Goal: Task Accomplishment & Management: Use online tool/utility

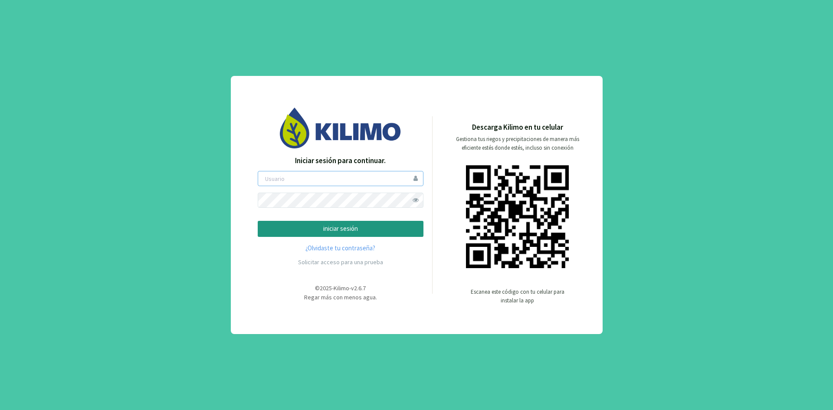
type input "ceferinom"
click at [347, 226] on p "iniciar sesión" at bounding box center [340, 229] width 151 height 10
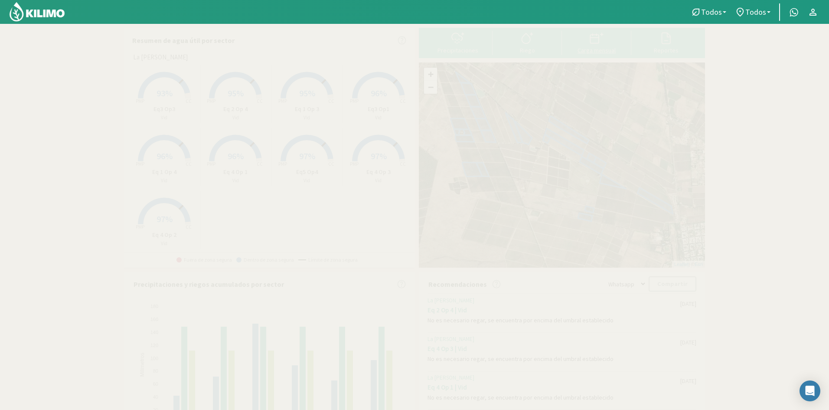
click at [609, 39] on div at bounding box center [597, 38] width 64 height 14
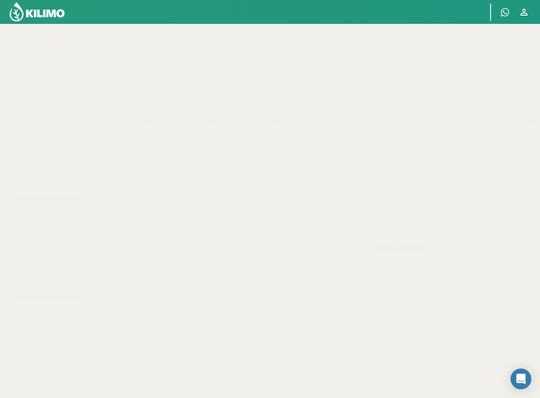
click at [44, 62] on select "Eq 1 Op 3 Eq 1 Op 4 Eq 2 Op 4 Eq3 Op1 Eq3 Op3 Eq 4 Op 1 Eq 4 Op 2 Eq 4 Op 3 Eq5…" at bounding box center [47, 60] width 76 height 17
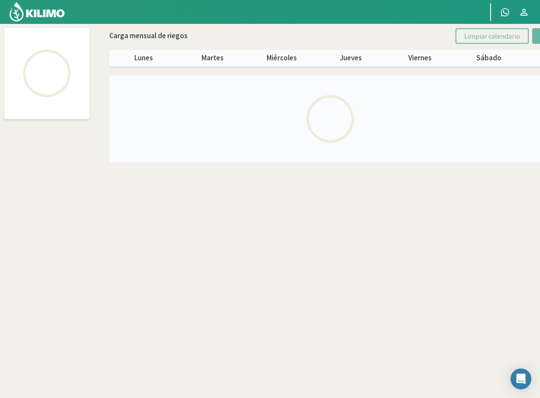
select select "7: Object"
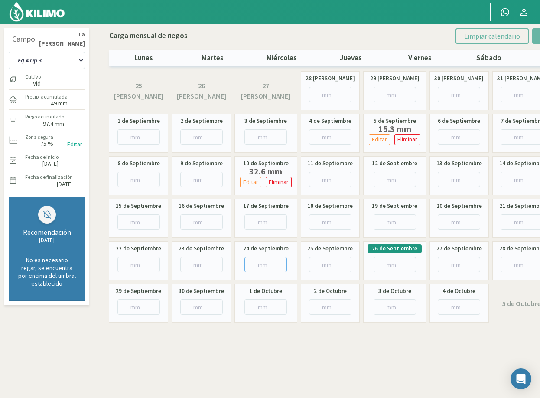
click at [263, 263] on input "number" at bounding box center [266, 264] width 43 height 15
type input "9"
type input "9.8"
click at [323, 264] on input "number" at bounding box center [330, 264] width 43 height 15
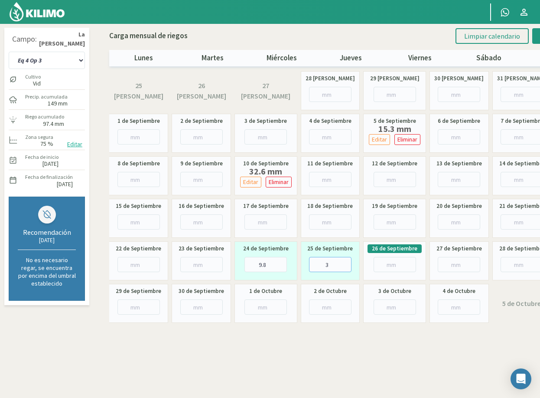
type input "35"
type input "35.5"
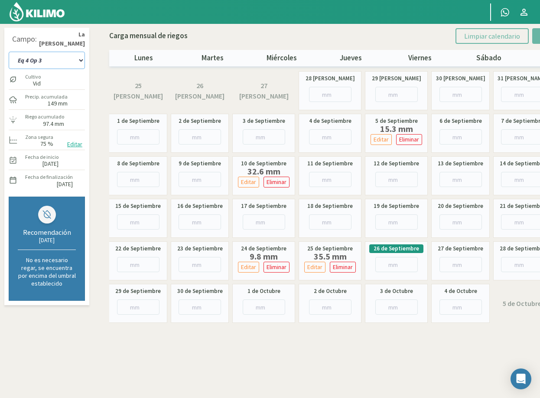
click at [55, 59] on select "Eq 1 Op 3 Eq 1 Op 4 Eq 2 Op 4 Eq3 Op1 Eq3 Op3 Eq 4 Op 1 Eq 4 Op 2 Eq 4 Op 3 Eq5…" at bounding box center [47, 60] width 76 height 17
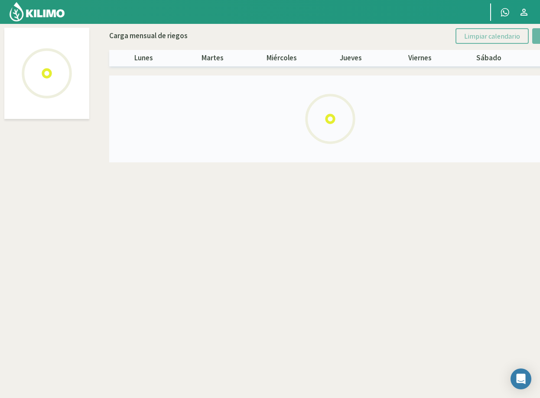
select select "6: Object"
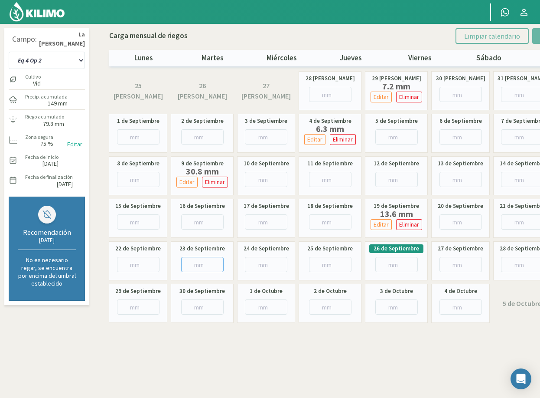
click at [195, 263] on input "number" at bounding box center [202, 264] width 43 height 15
type input "19"
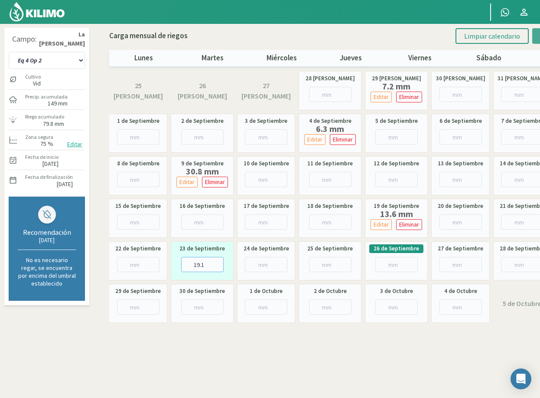
type input "19.1"
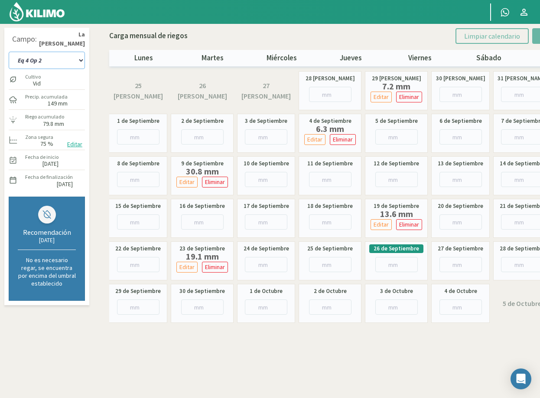
click at [48, 59] on select "Eq 1 Op 3 Eq 1 Op 4 Eq 2 Op 4 Eq3 Op1 Eq3 Op3 Eq 4 Op 1 Eq 4 Op 2 Eq 4 Op 3 Eq5…" at bounding box center [47, 60] width 76 height 17
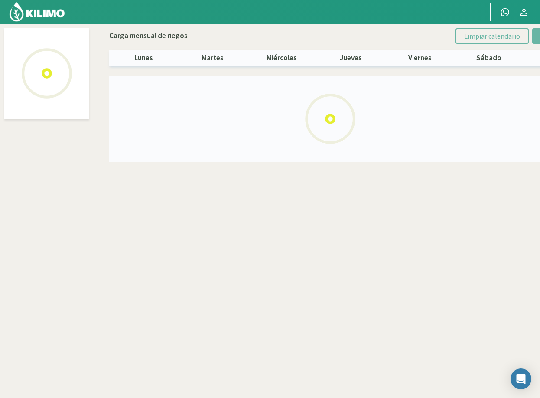
select select "5: Object"
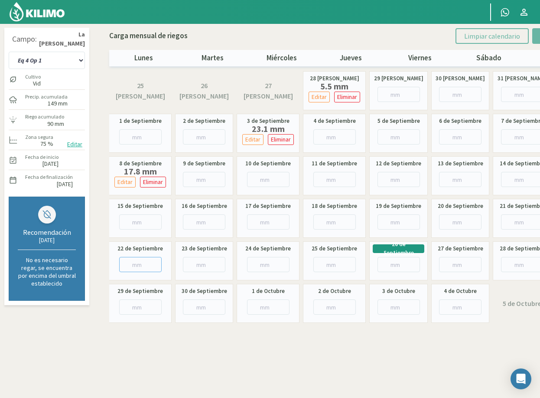
click at [132, 265] on input "number" at bounding box center [140, 264] width 43 height 15
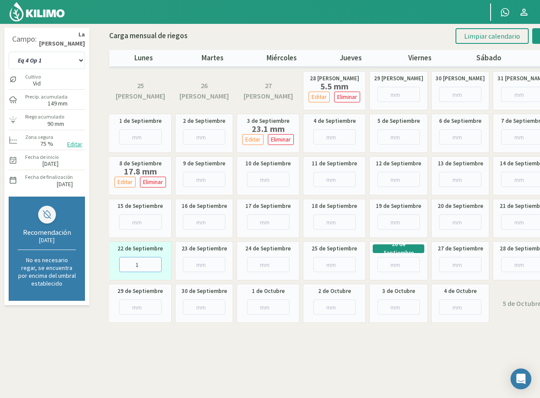
type input "15"
type input "15.6"
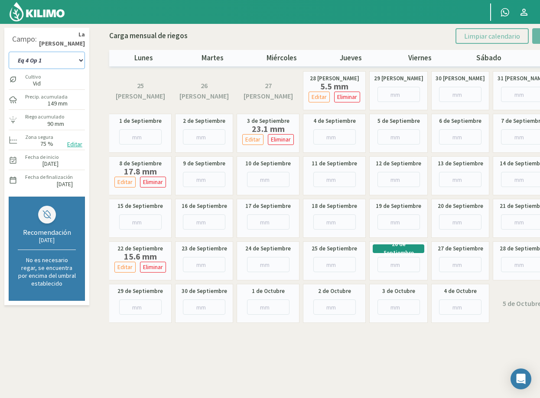
click at [55, 57] on select "Eq 1 Op 3 Eq 1 Op 4 Eq 2 Op 4 Eq3 Op1 Eq3 Op3 Eq 4 Op 1 Eq 4 Op 2 Eq 4 Op 3 Eq5…" at bounding box center [47, 60] width 76 height 17
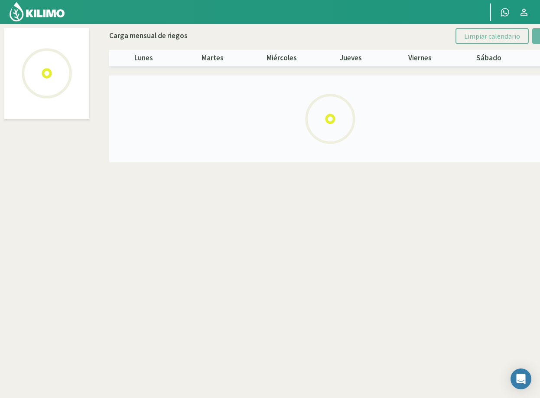
select select "8: Object"
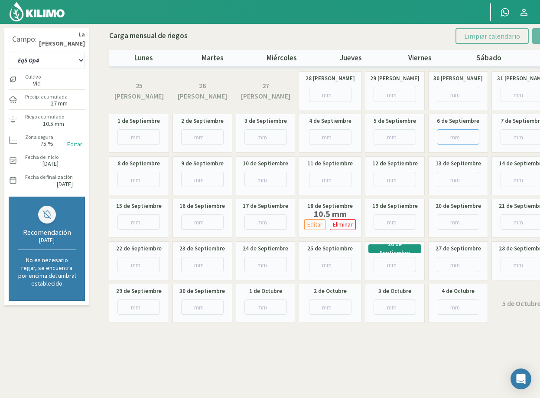
click at [453, 136] on input "number" at bounding box center [458, 136] width 43 height 15
type input "11"
type input "11.8"
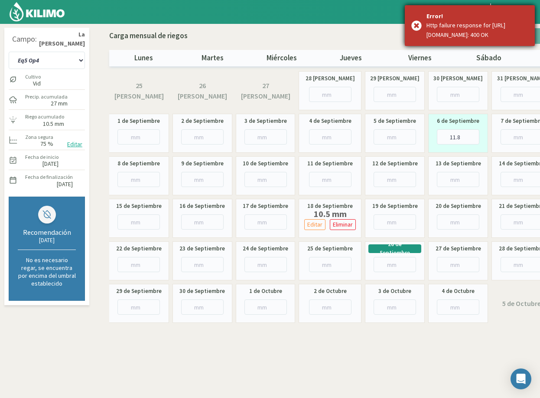
click at [418, 29] on div "Error! Http failure response for https://engine.kilimo.com/api/v2/plots/38399/i…" at bounding box center [470, 25] width 130 height 41
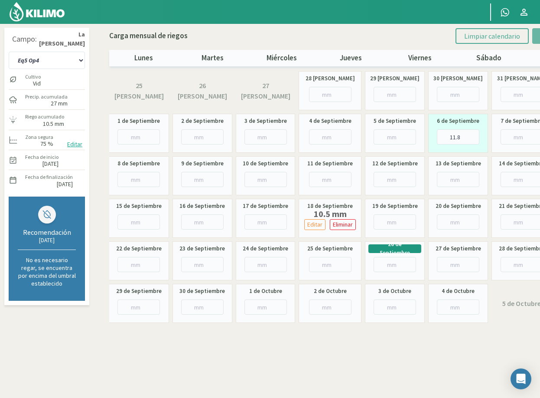
click at [485, 33] on span "Limpiar calendario" at bounding box center [493, 36] width 56 height 9
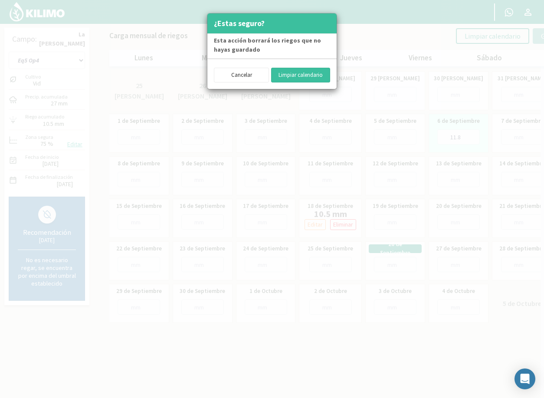
click at [286, 72] on button "Limpiar calendario" at bounding box center [300, 75] width 59 height 15
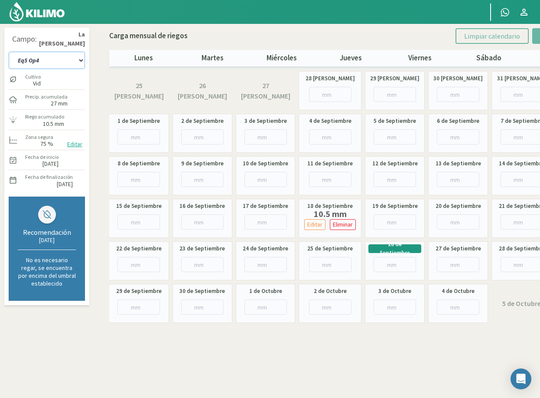
click at [62, 63] on select "Eq 1 Op 3 Eq 1 Op 4 Eq 2 Op 4 Eq3 Op1 Eq3 Op3 Eq 4 Op 1 Eq 4 Op 2 Eq 4 Op 3 Eq5…" at bounding box center [47, 60] width 76 height 17
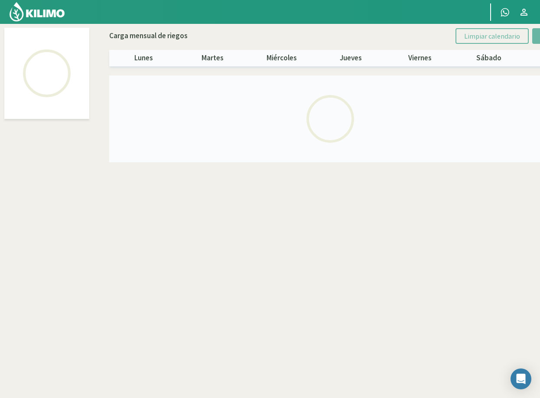
select select "2: Object"
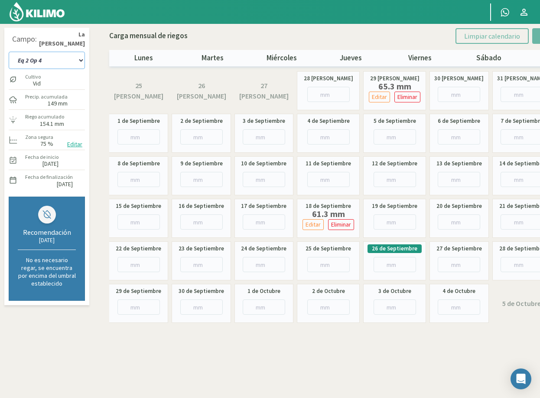
click at [59, 59] on select "Eq 1 Op 3 Eq 1 Op 4 Eq 2 Op 4 Eq3 Op1 Eq3 Op3 Eq 4 Op 1 Eq 4 Op 2 Eq 4 Op 3 Eq5…" at bounding box center [47, 60] width 76 height 17
click at [9, 52] on select "Eq 1 Op 3 Eq 1 Op 4 Eq 2 Op 4 Eq3 Op1 Eq3 Op3 Eq 4 Op 1 Eq 4 Op 2 Eq 4 Op 3 Eq5…" at bounding box center [47, 60] width 76 height 17
click at [52, 61] on select "Eq 1 Op 3 Eq 1 Op 4 Eq 2 Op 4 Eq3 Op1 Eq3 Op3 Eq 4 Op 1 Eq 4 Op 2 Eq 4 Op 3 Eq5…" at bounding box center [47, 60] width 76 height 17
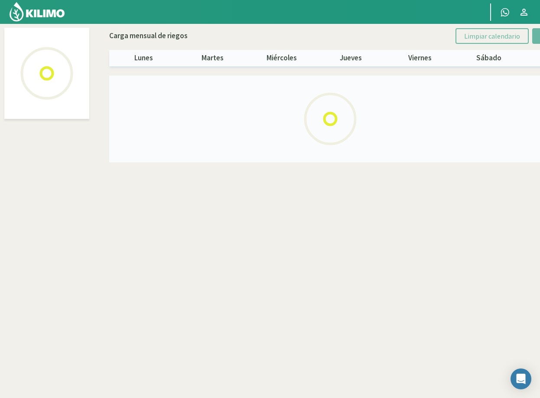
select select "4: Object"
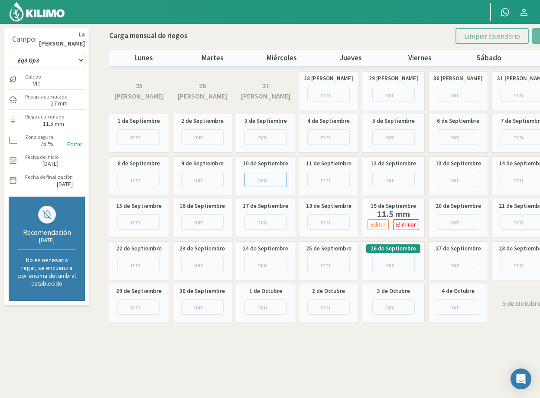
click at [254, 177] on input "number" at bounding box center [266, 179] width 43 height 15
type input "26"
type input "26.4"
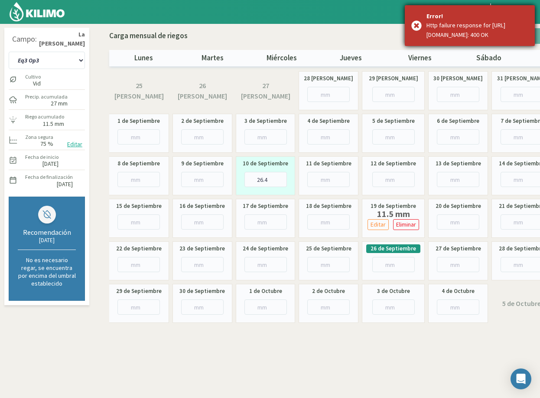
click at [418, 29] on div "Error! Http failure response for https://engine.kilimo.com/api/v2/plots/38395/i…" at bounding box center [470, 25] width 130 height 41
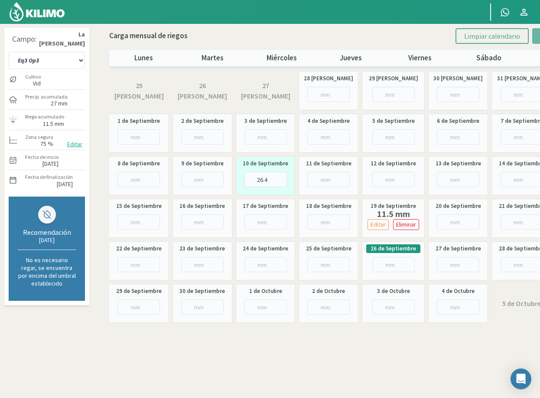
click at [470, 35] on span "Limpiar calendario" at bounding box center [493, 36] width 56 height 9
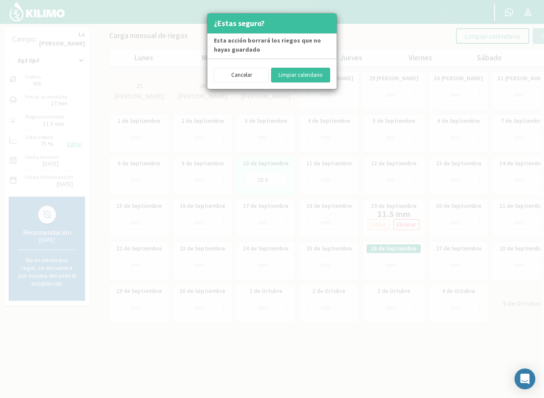
click at [312, 75] on button "Limpiar calendario" at bounding box center [300, 75] width 59 height 15
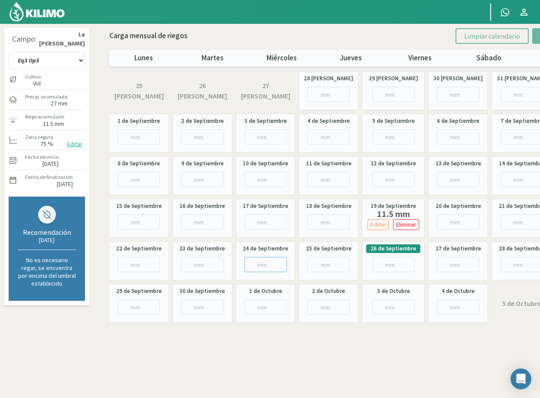
click at [259, 260] on input "number" at bounding box center [266, 264] width 43 height 15
type input "7"
type input "7.1"
click at [322, 263] on input "number" at bounding box center [329, 264] width 43 height 15
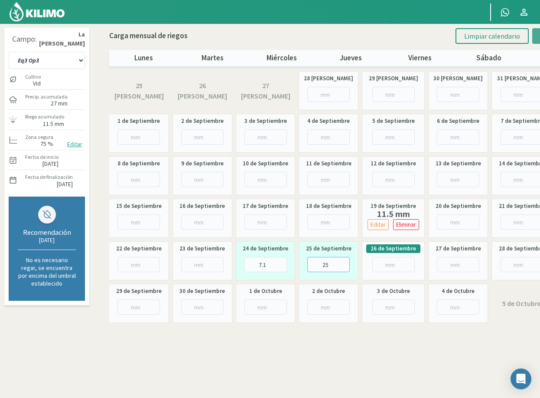
type input "25"
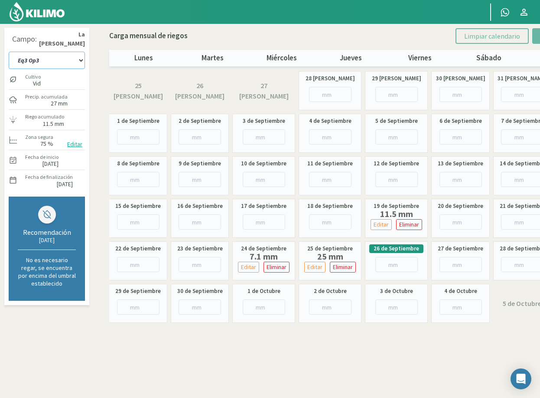
click at [64, 59] on select "Eq 1 Op 3 Eq 1 Op 4 Eq 2 Op 4 Eq3 Op1 Eq3 Op3 Eq 4 Op 1 Eq 4 Op 2 Eq 4 Op 3 Eq5…" at bounding box center [47, 60] width 76 height 17
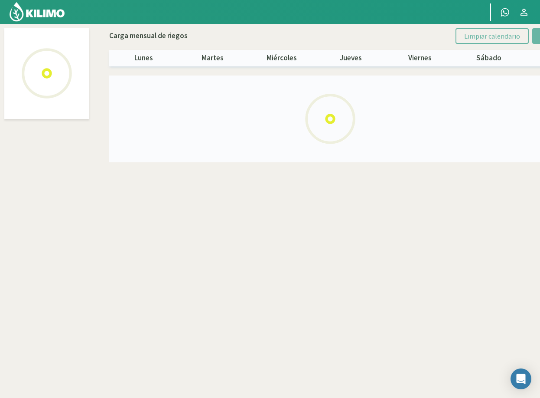
select select "3: Object"
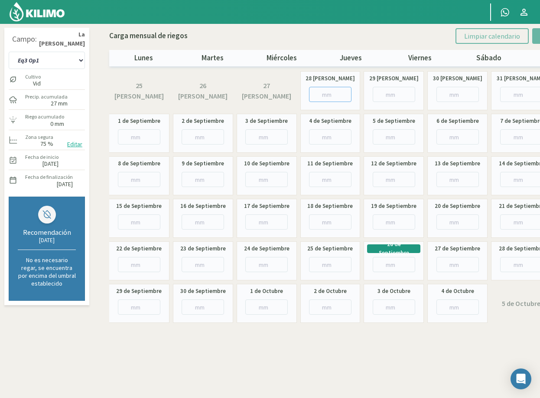
click at [321, 92] on input "number" at bounding box center [330, 94] width 43 height 15
type input "7"
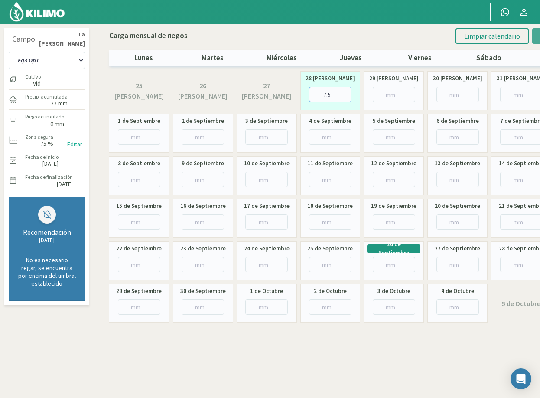
type input "7.5"
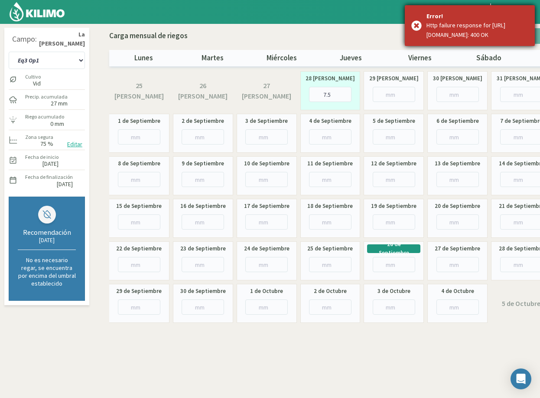
click at [413, 29] on div "Error! Http failure response for https://engine.kilimo.com/api/v2/plots/38398/i…" at bounding box center [470, 25] width 130 height 41
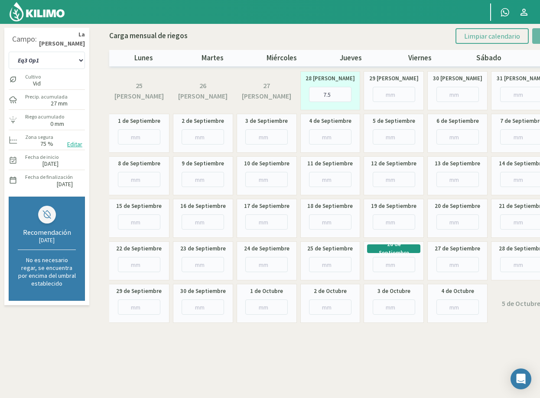
click at [474, 38] on span "Limpiar calendario" at bounding box center [493, 36] width 56 height 9
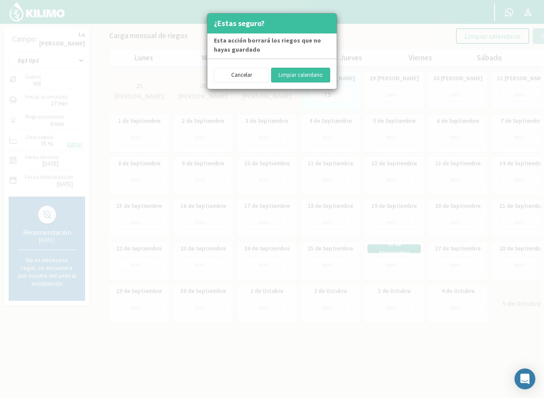
click at [322, 73] on button "Limpiar calendario" at bounding box center [300, 75] width 59 height 15
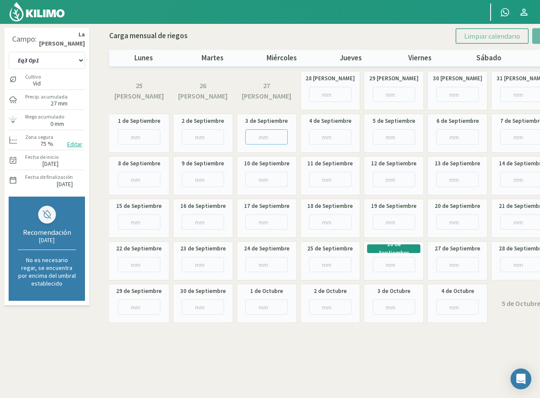
click at [259, 136] on input "number" at bounding box center [267, 136] width 43 height 15
type input "24"
type input "24.2"
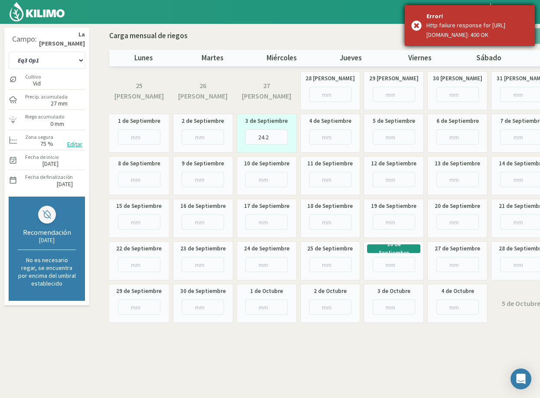
click at [419, 29] on div "Error! Http failure response for https://engine.kilimo.com/api/v2/plots/38398/i…" at bounding box center [470, 25] width 130 height 41
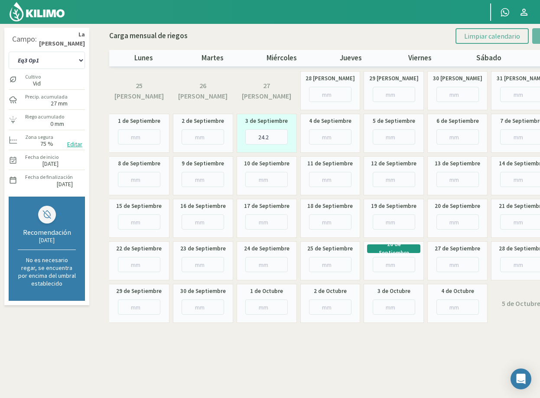
click at [469, 37] on span "Limpiar calendario" at bounding box center [493, 36] width 56 height 9
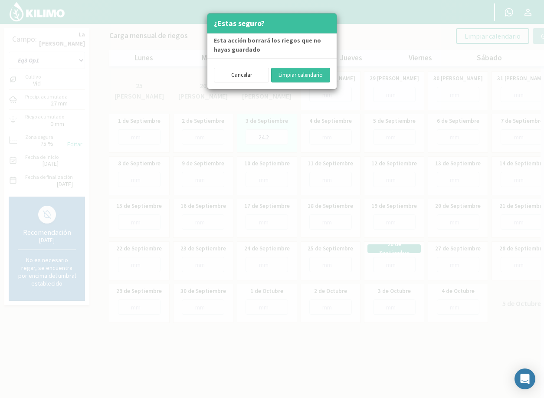
click at [311, 68] on button "Limpiar calendario" at bounding box center [300, 75] width 59 height 15
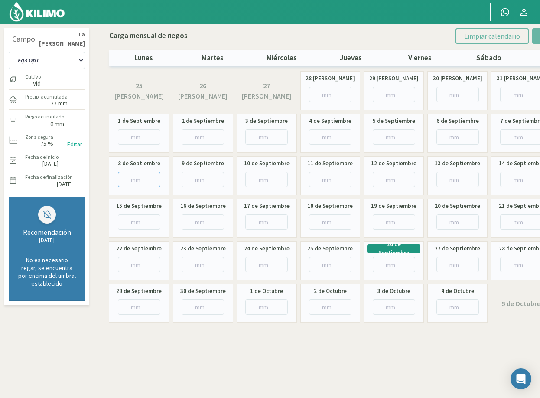
click at [131, 178] on input "number" at bounding box center [139, 179] width 43 height 15
type input "23"
type input "23.3"
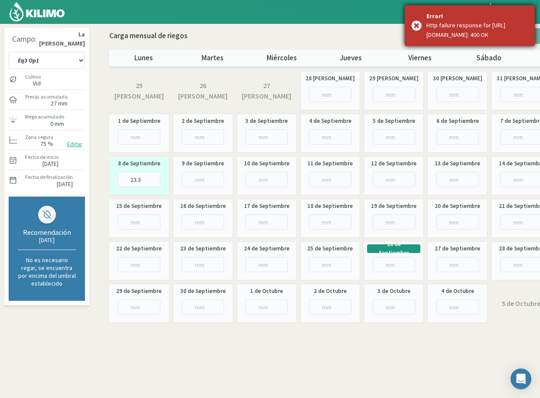
click at [416, 32] on div "Error! Http failure response for https://engine.kilimo.com/api/v2/plots/38398/i…" at bounding box center [470, 25] width 130 height 41
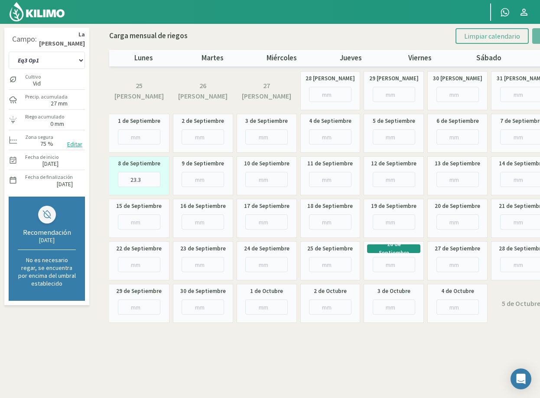
click at [467, 33] on button "Limpiar calendario" at bounding box center [492, 36] width 73 height 16
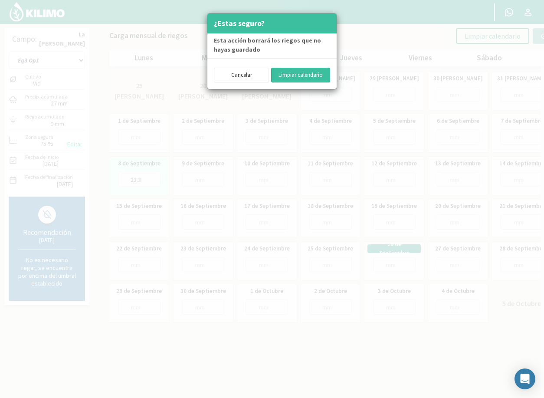
click at [300, 74] on button "Limpiar calendario" at bounding box center [300, 75] width 59 height 15
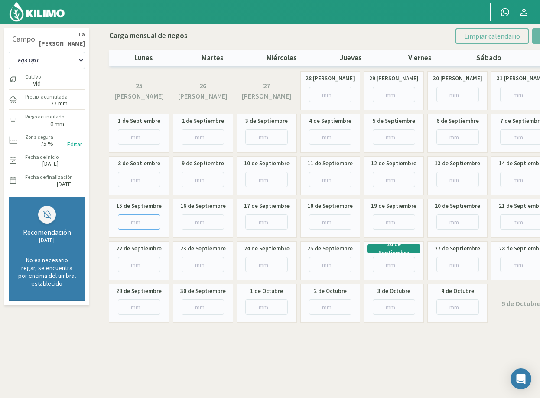
drag, startPoint x: 125, startPoint y: 220, endPoint x: 144, endPoint y: 193, distance: 32.7
click at [131, 212] on div "15 de Septiembre" at bounding box center [139, 218] width 60 height 39
type input "11"
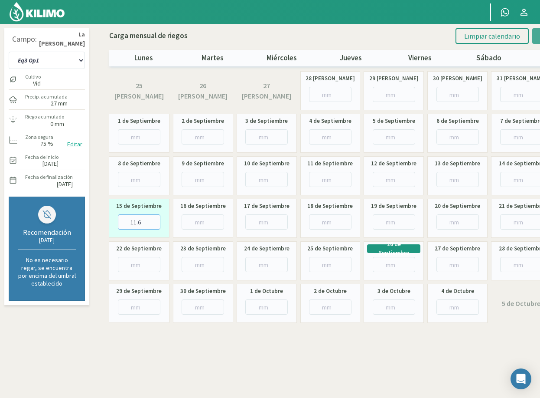
type input "11.6"
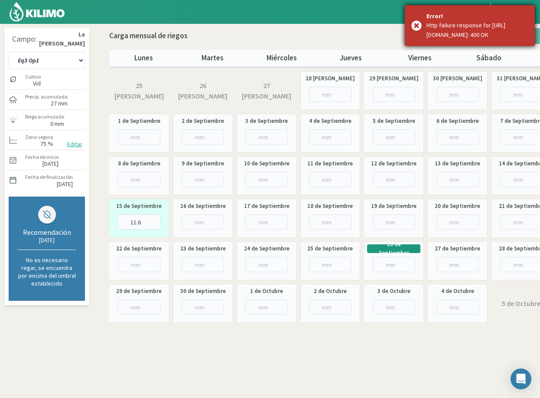
click at [418, 28] on div "Error! Http failure response for https://engine.kilimo.com/api/v2/plots/38398/i…" at bounding box center [470, 25] width 130 height 41
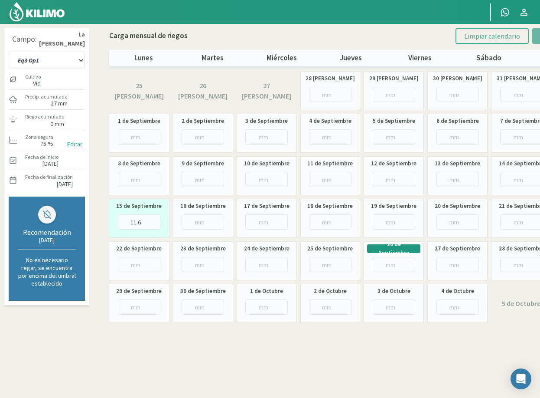
click at [475, 36] on span "Limpiar calendario" at bounding box center [493, 36] width 56 height 9
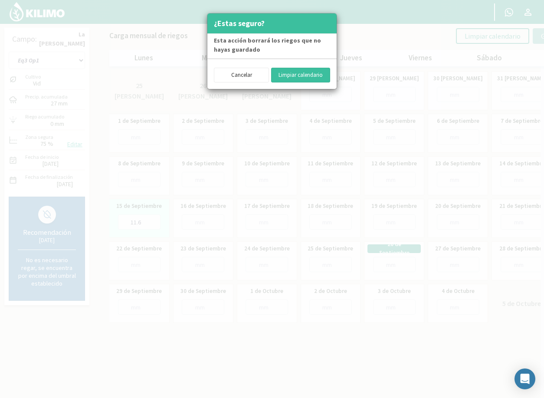
click at [298, 76] on button "Limpiar calendario" at bounding box center [300, 75] width 59 height 15
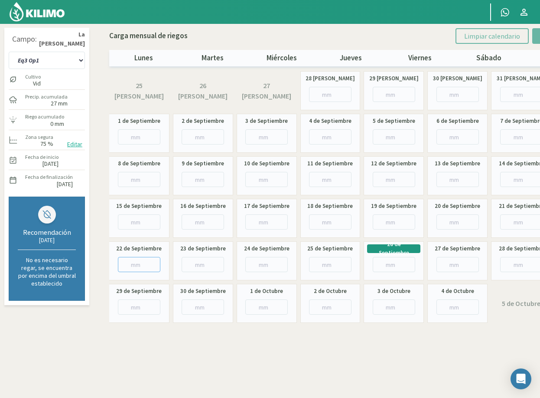
click at [123, 263] on input "number" at bounding box center [139, 264] width 43 height 15
type input "14"
type input "14.4"
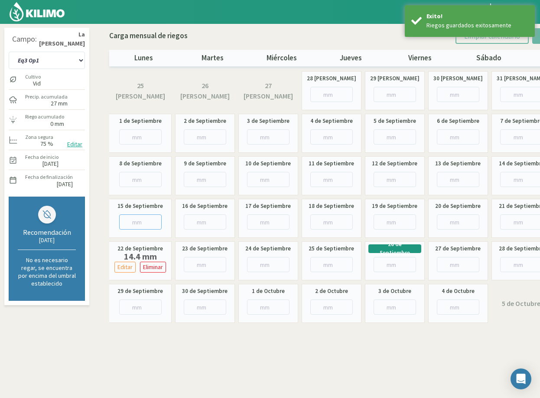
click at [141, 220] on input "number" at bounding box center [140, 221] width 43 height 15
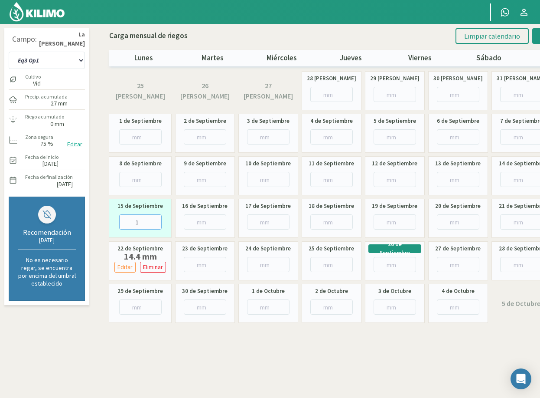
type input "11"
type input "11.6"
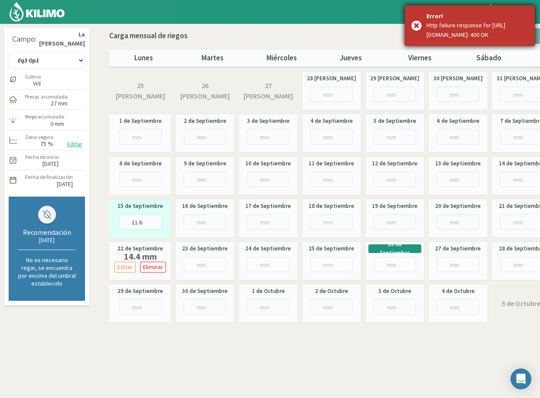
click at [415, 26] on div "Error! Http failure response for https://engine.kilimo.com/api/v2/plots/38398/i…" at bounding box center [470, 25] width 130 height 41
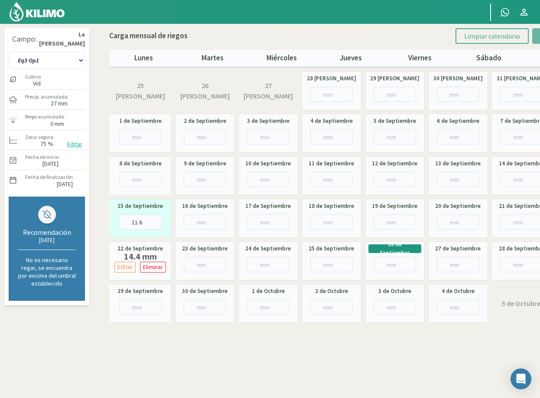
click at [480, 37] on span "Limpiar calendario" at bounding box center [493, 36] width 56 height 9
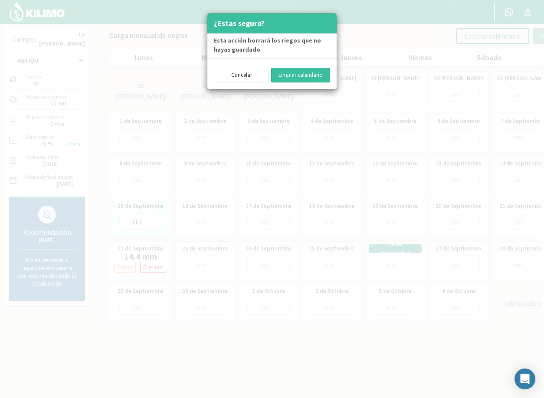
click at [316, 75] on button "Limpiar calendario" at bounding box center [300, 75] width 59 height 15
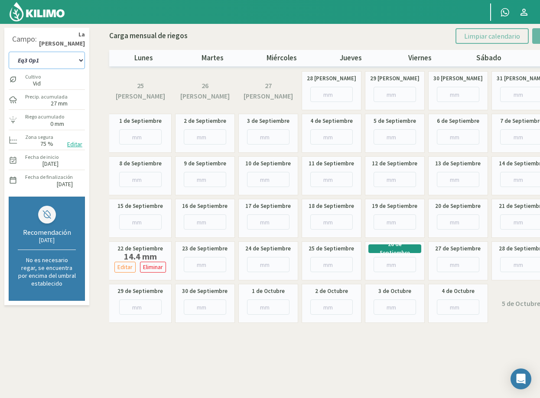
click at [60, 61] on select "Eq 1 Op 3 Eq 1 Op 4 Eq 2 Op 4 Eq3 Op1 Eq3 Op3 Eq 4 Op 1 Eq 4 Op 2 Eq 4 Op 3 Eq5…" at bounding box center [47, 60] width 76 height 17
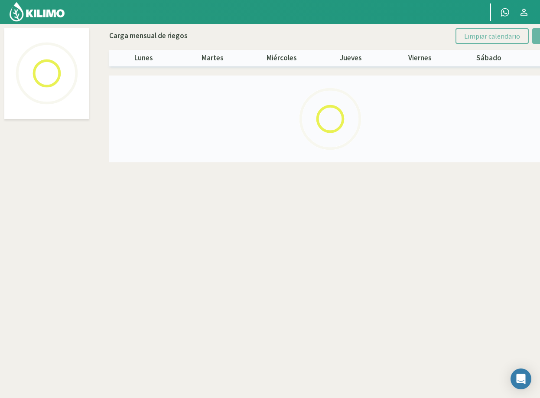
select select "1: Object"
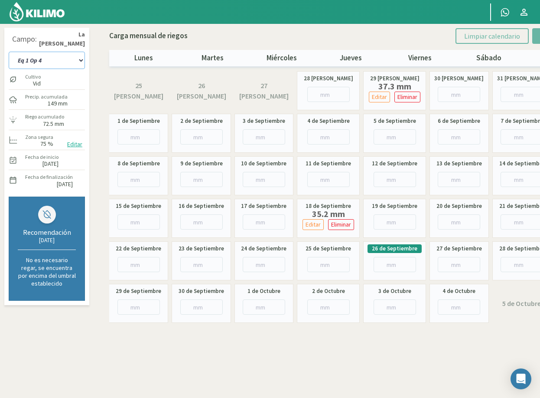
click at [47, 62] on select "Eq 1 Op 3 Eq 1 Op 4 Eq 2 Op 4 Eq3 Op1 Eq3 Op3 Eq 4 Op 1 Eq 4 Op 2 Eq 4 Op 3 Eq5…" at bounding box center [47, 60] width 76 height 17
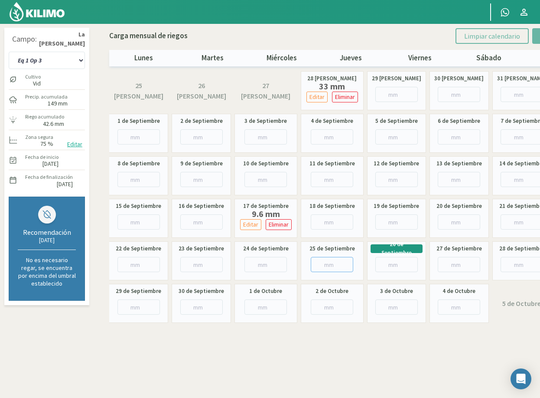
click at [331, 261] on input "number" at bounding box center [332, 264] width 43 height 15
type input "46"
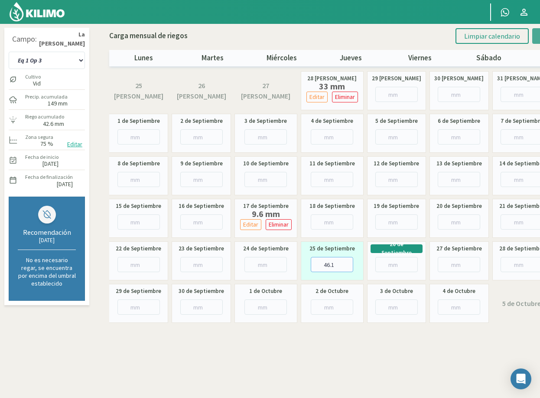
type input "46.1"
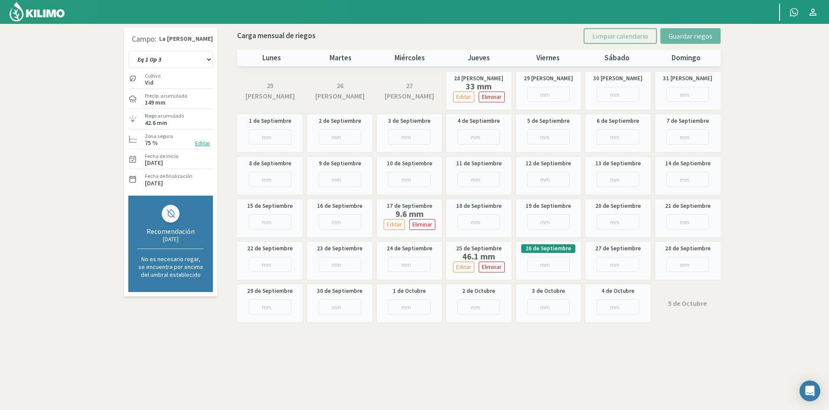
select select "10: Object"
click at [196, 61] on select "Eq 1 Op 3 Eq 1 Op 4 Eq 2 Op 4 Eq3 Op1 Eq3 Op3 Eq 4 Op 1 Eq 4 Op 2 Eq 4 Op 3 Eq5…" at bounding box center [170, 59] width 85 height 17
click at [96, 275] on section "Campo: La Celia - Eugenio Bustos Eq 1 Op 3 Eq 1 Op 4 Eq 2 Op 4 Eq3 Op1 Eq3 Op3 …" at bounding box center [414, 229] width 829 height 410
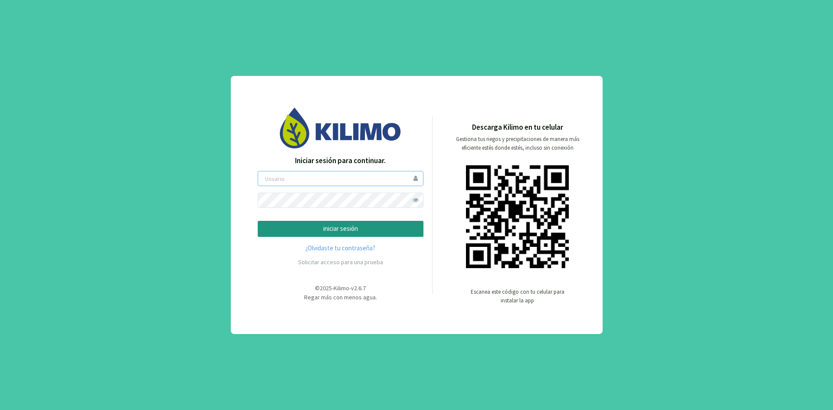
type input "ceferinom"
click at [354, 226] on p "iniciar sesión" at bounding box center [340, 229] width 151 height 10
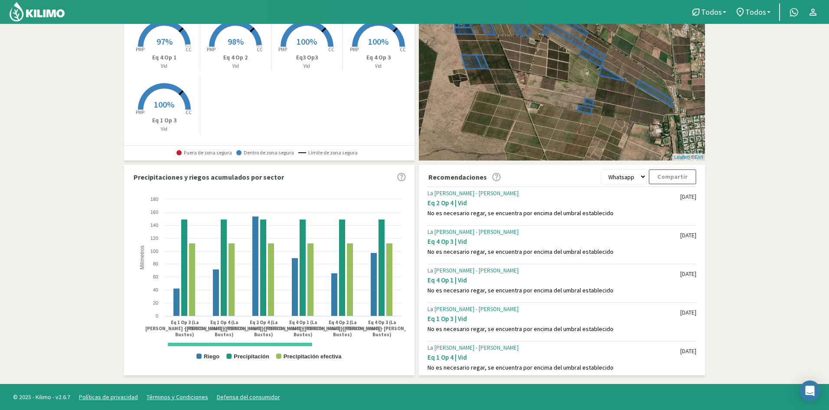
click at [642, 174] on select "Whatsapp Excel PDF" at bounding box center [624, 176] width 46 height 15
click at [622, 247] on div "La Celia - Eugenio Bustos Eq 4 Op 3 | Vid No es necesario regar, se encuentra p…" at bounding box center [554, 241] width 253 height 30
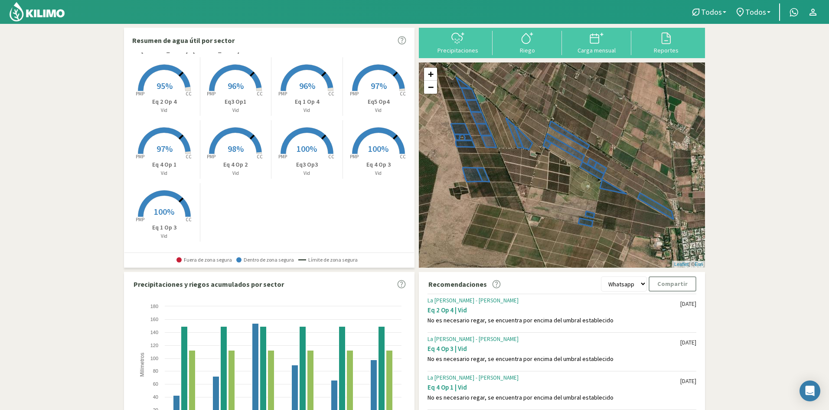
drag, startPoint x: 498, startPoint y: 179, endPoint x: 498, endPoint y: 187, distance: 7.9
click at [498, 187] on div "+ − Leaflet | © Esri" at bounding box center [562, 164] width 286 height 205
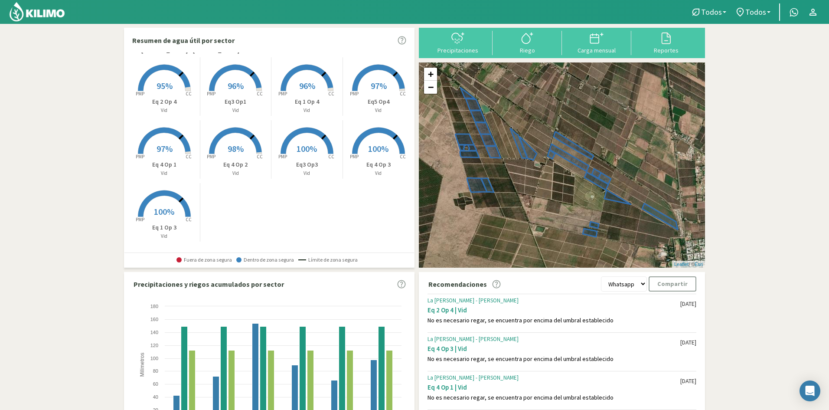
drag, startPoint x: 497, startPoint y: 175, endPoint x: 501, endPoint y: 183, distance: 8.9
click at [501, 183] on div "+ − Leaflet | © Esri" at bounding box center [562, 164] width 286 height 205
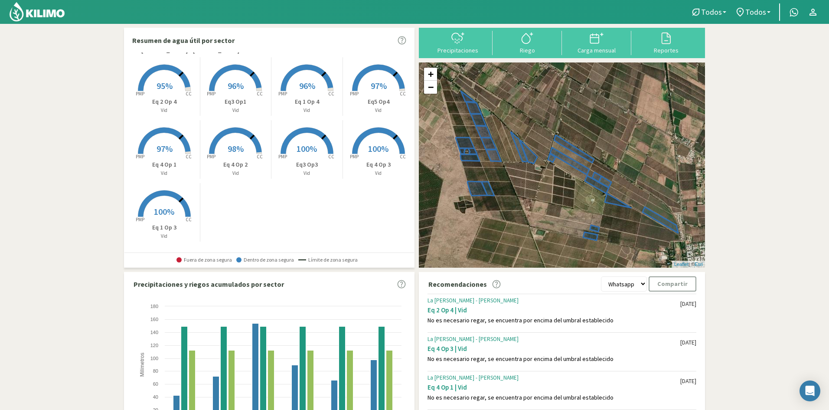
drag, startPoint x: 501, startPoint y: 183, endPoint x: 502, endPoint y: 187, distance: 4.4
click at [502, 187] on div "+ − Leaflet | © Esri" at bounding box center [562, 164] width 286 height 205
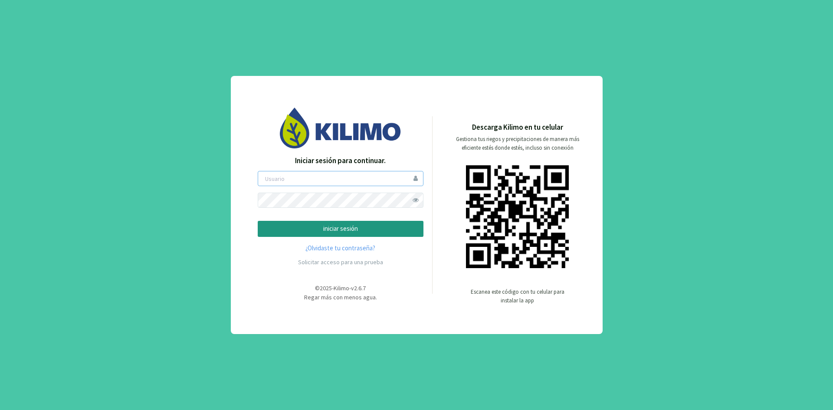
type input "ceferinom"
click at [313, 233] on p "iniciar sesión" at bounding box center [340, 229] width 151 height 10
